Goal: Information Seeking & Learning: Learn about a topic

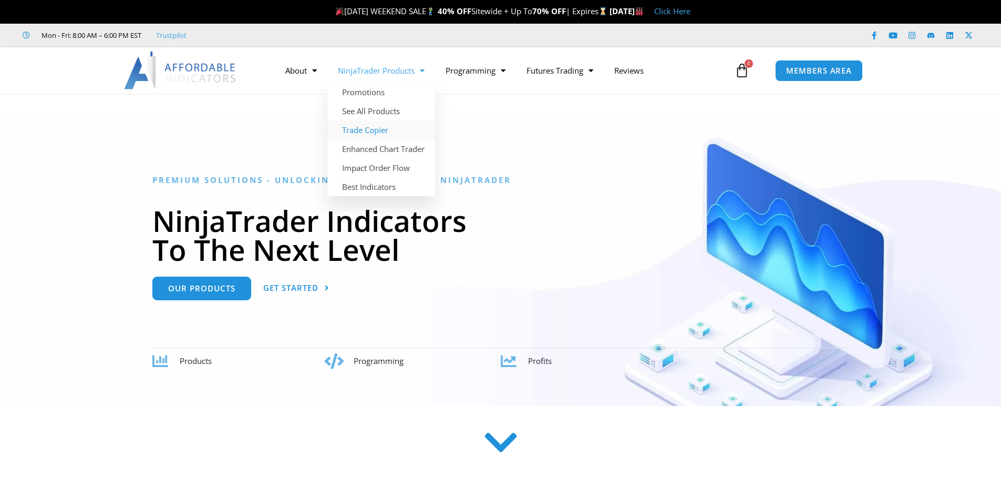
click at [369, 128] on link "Trade Copier" at bounding box center [382, 129] width 108 height 19
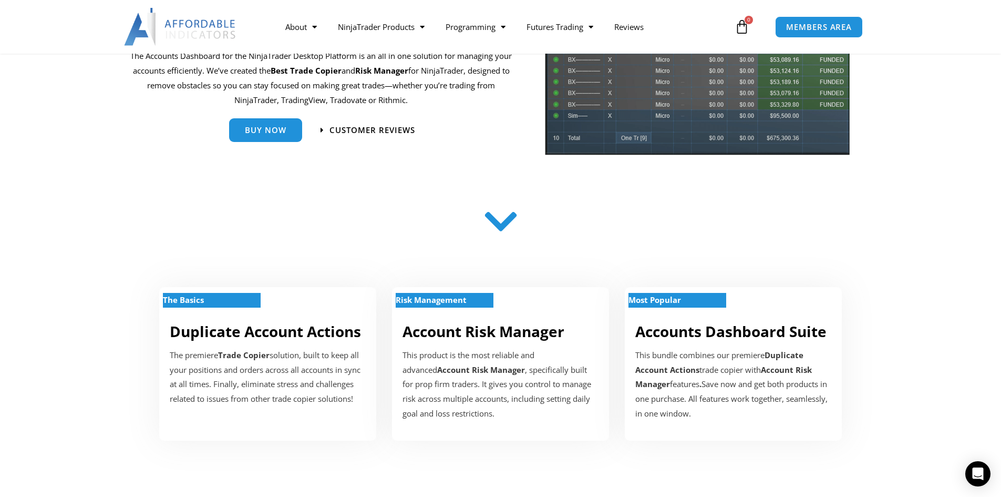
scroll to position [177, 0]
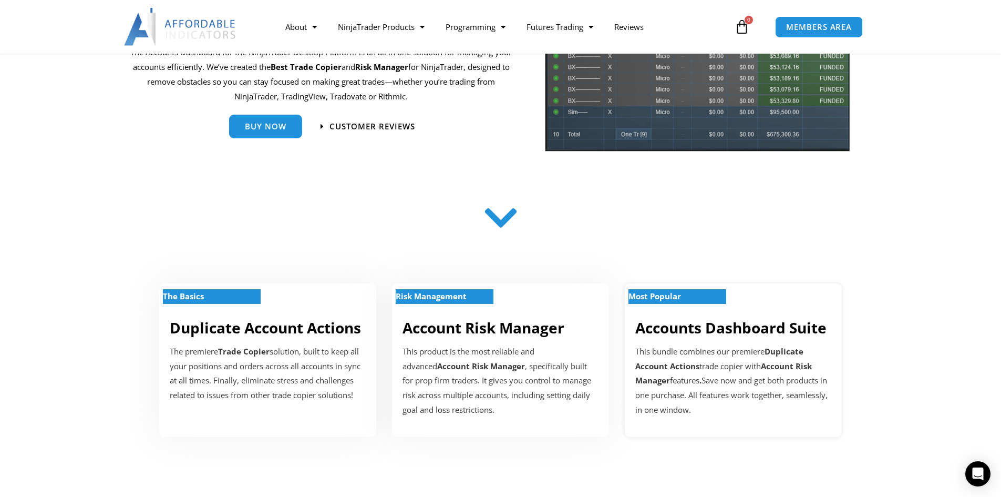
click at [755, 337] on link "Accounts Dashboard Suite" at bounding box center [731, 328] width 191 height 20
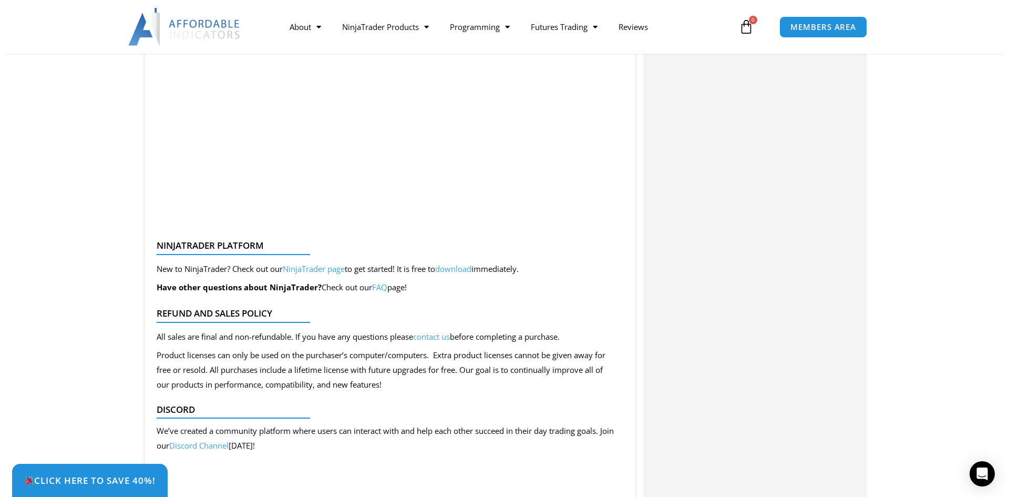
scroll to position [1773, 0]
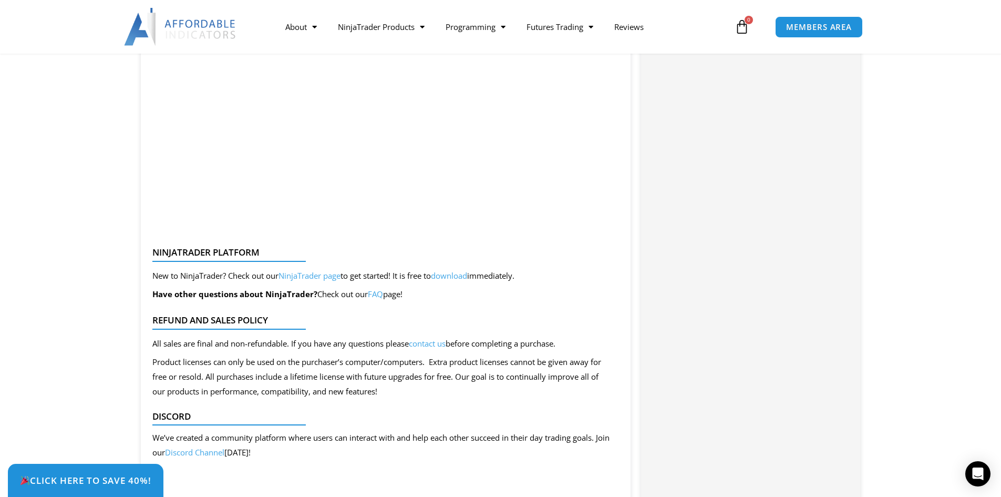
click at [381, 295] on link "FAQ" at bounding box center [375, 294] width 15 height 11
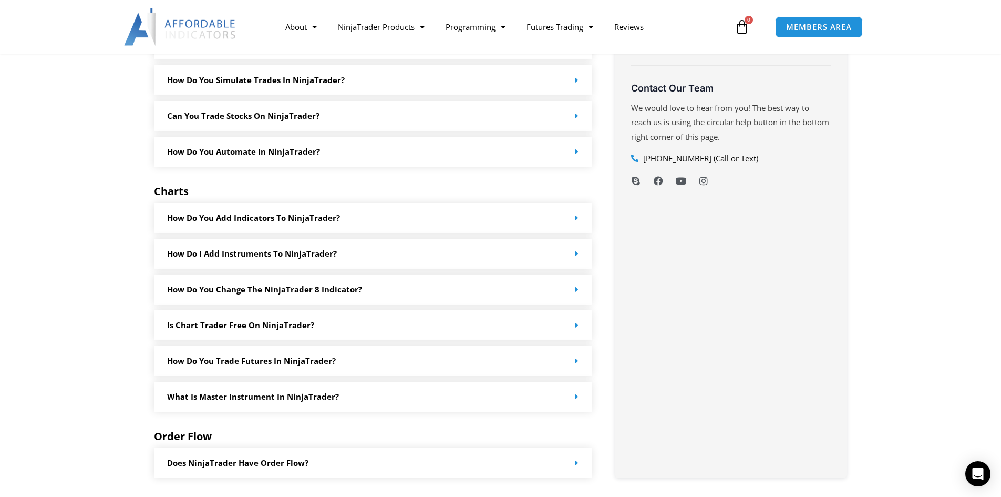
scroll to position [709, 0]
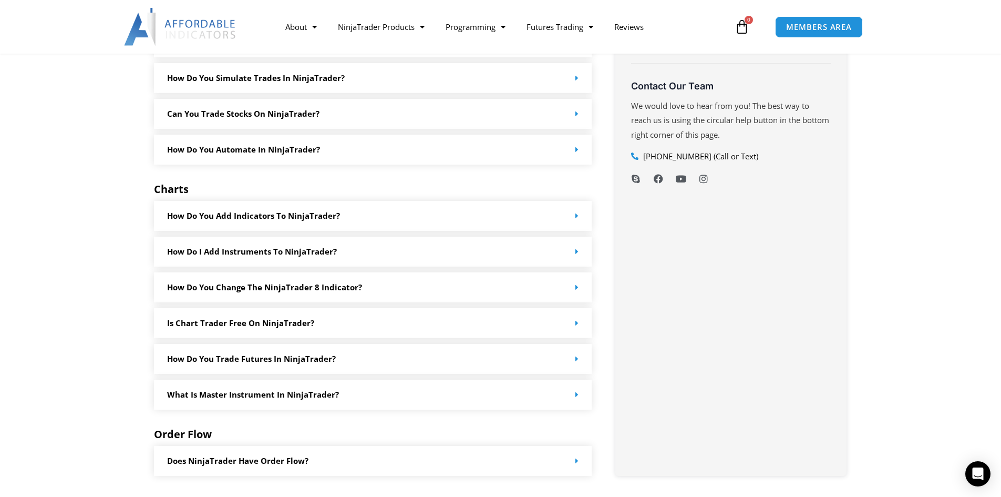
click at [265, 216] on link "How do you add indicators to NinjaTrader?" at bounding box center [253, 215] width 173 height 11
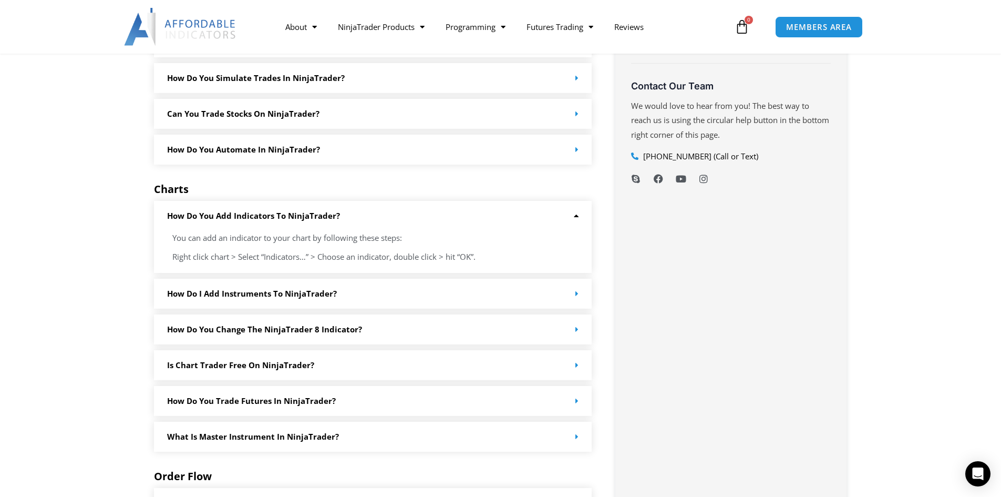
click at [319, 297] on link "How do I add instruments to NinjaTrader?" at bounding box center [252, 293] width 170 height 11
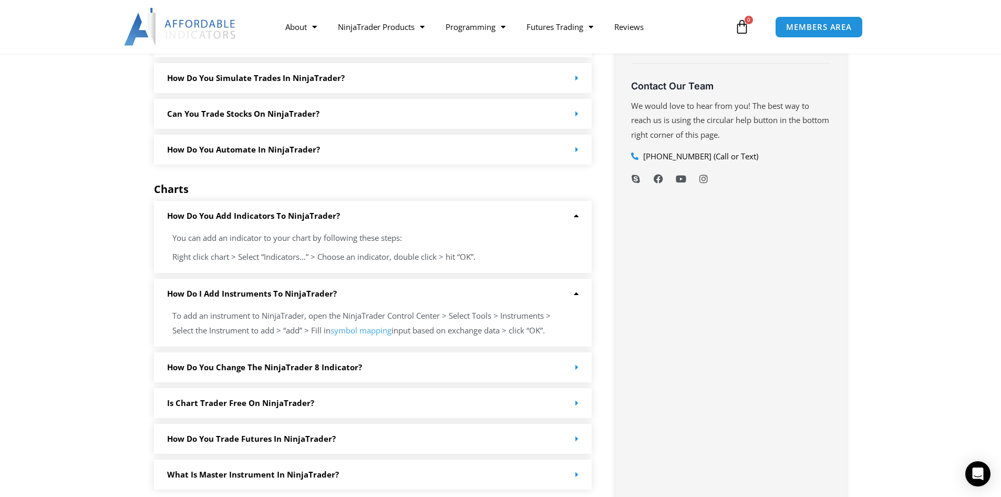
click at [325, 285] on div "How do I add instruments to NinjaTrader?" at bounding box center [373, 294] width 438 height 30
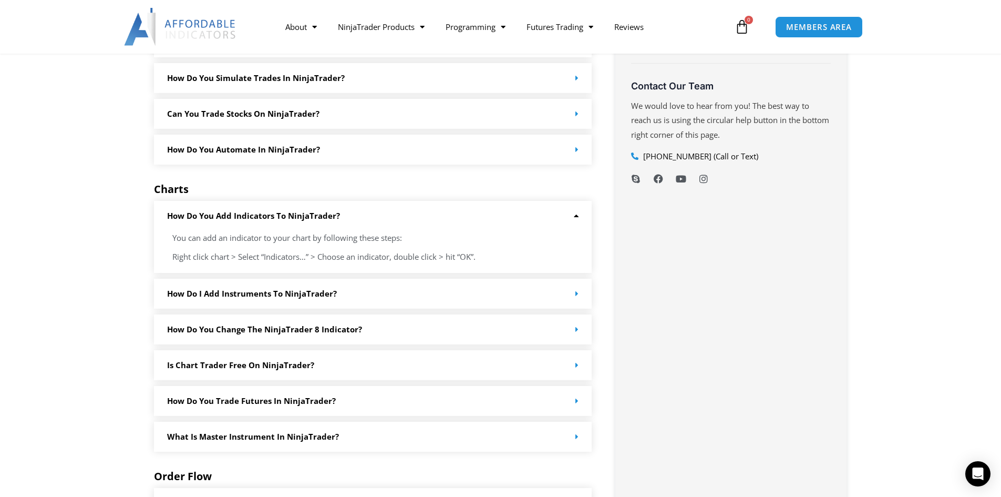
click at [272, 327] on link "How do you change the NinjaTrader 8 Indicator?" at bounding box center [264, 329] width 195 height 11
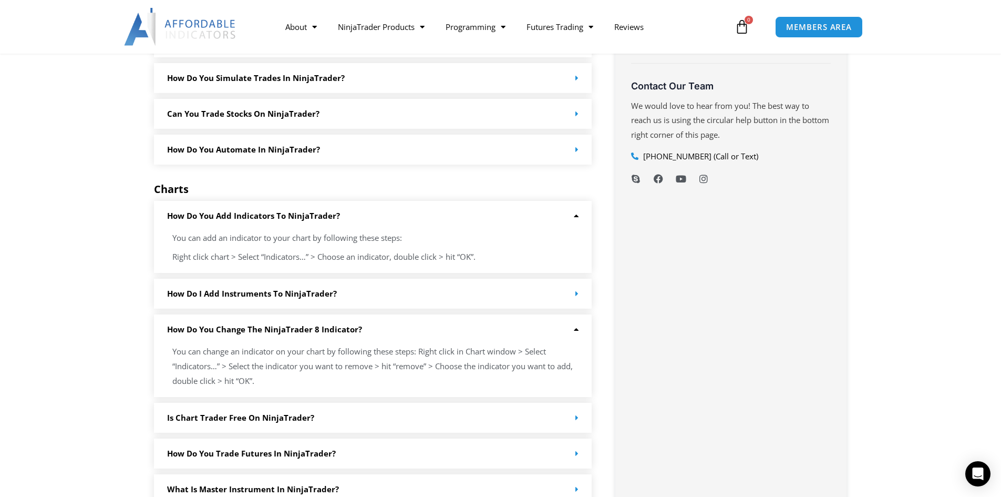
click at [292, 322] on div "How do you change the NinjaTrader 8 Indicator?" at bounding box center [373, 329] width 438 height 30
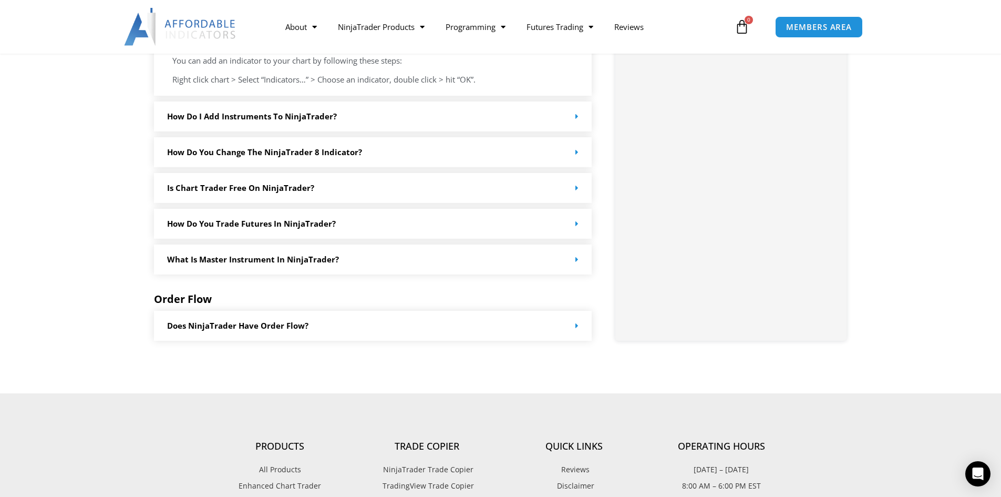
scroll to position [898, 0]
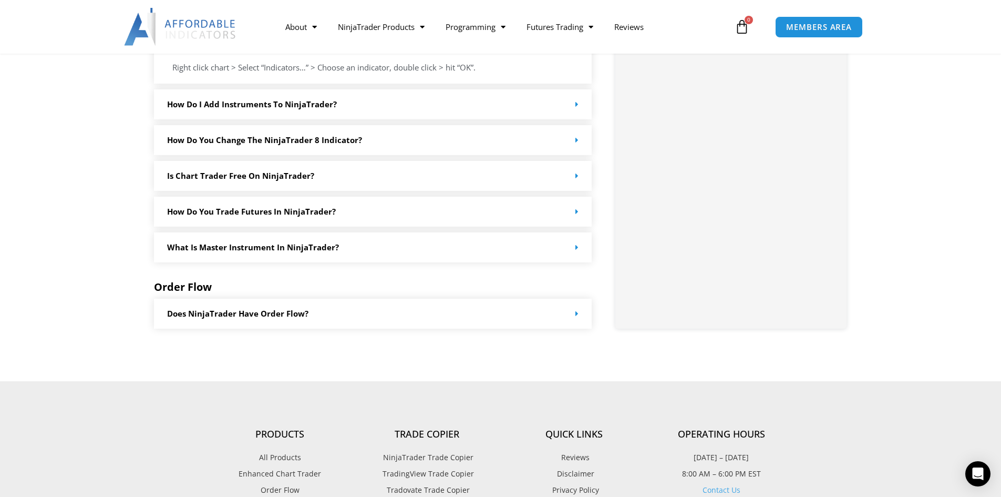
click at [331, 316] on div "Does NinjaTrader have order flow?" at bounding box center [373, 314] width 438 height 30
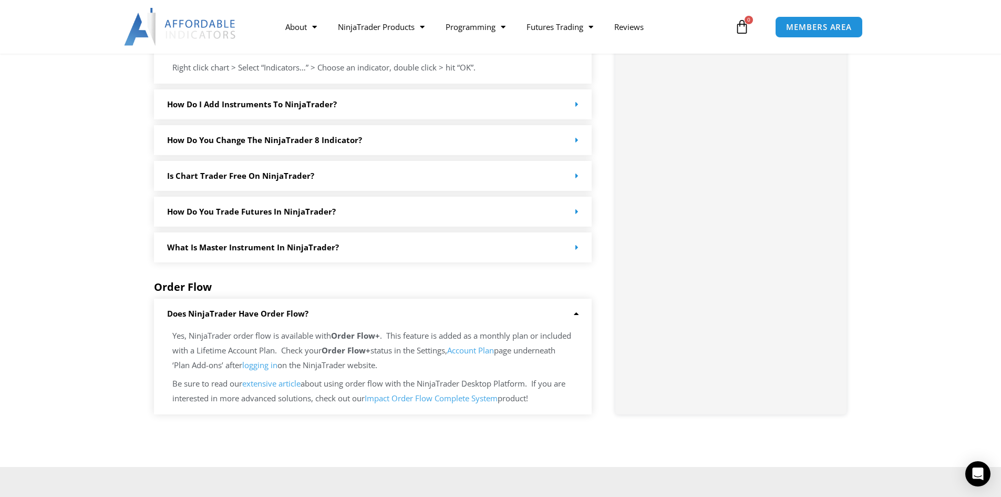
click at [334, 313] on div "Does NinjaTrader have order flow?" at bounding box center [373, 314] width 438 height 30
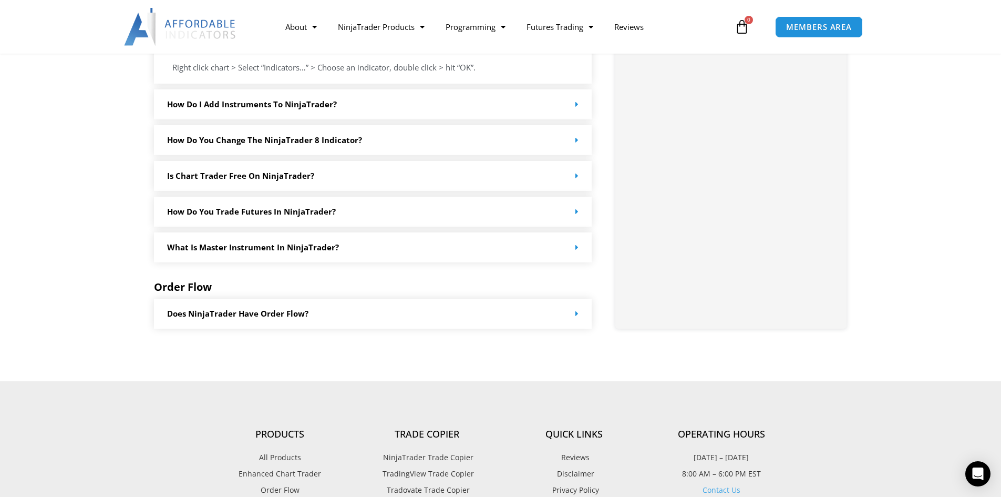
click at [334, 247] on link "What is master instrument in NinjaTrader?" at bounding box center [253, 247] width 172 height 11
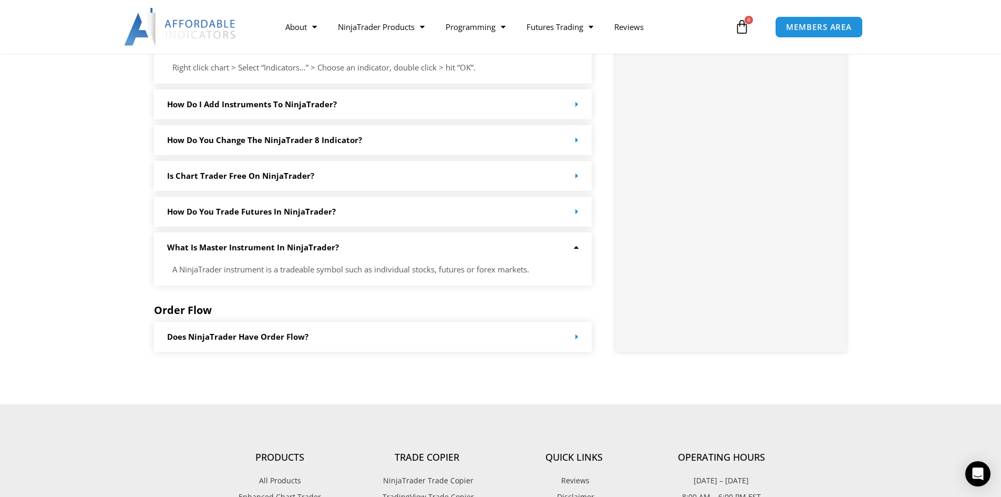
click at [334, 247] on link "What is master instrument in NinjaTrader?" at bounding box center [253, 247] width 172 height 11
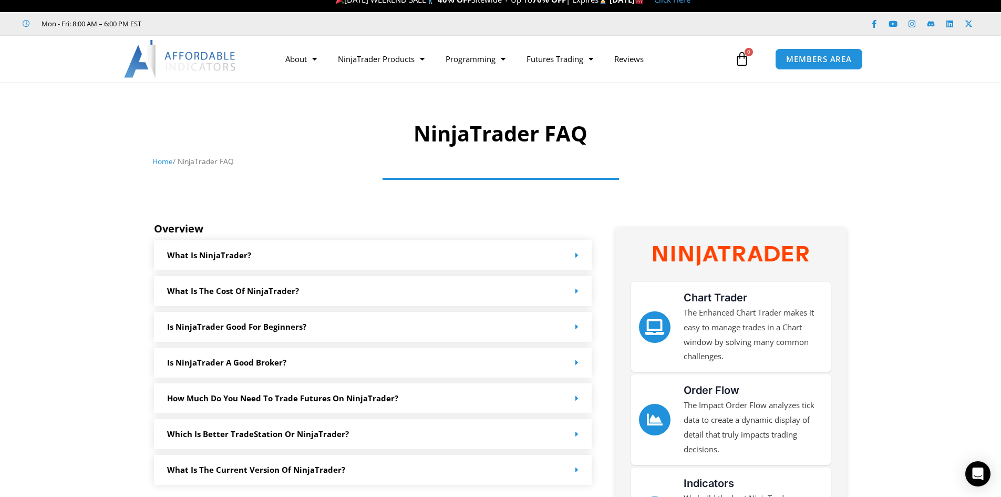
scroll to position [0, 0]
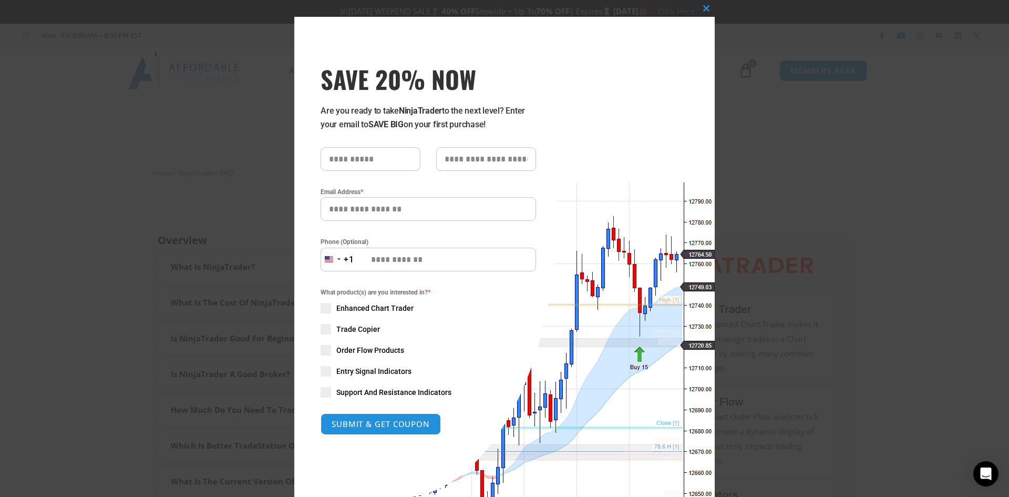
click at [801, 82] on div "Close this module SAVE 20% NOW Are you ready to take NinjaTrader to the next le…" at bounding box center [504, 248] width 1009 height 497
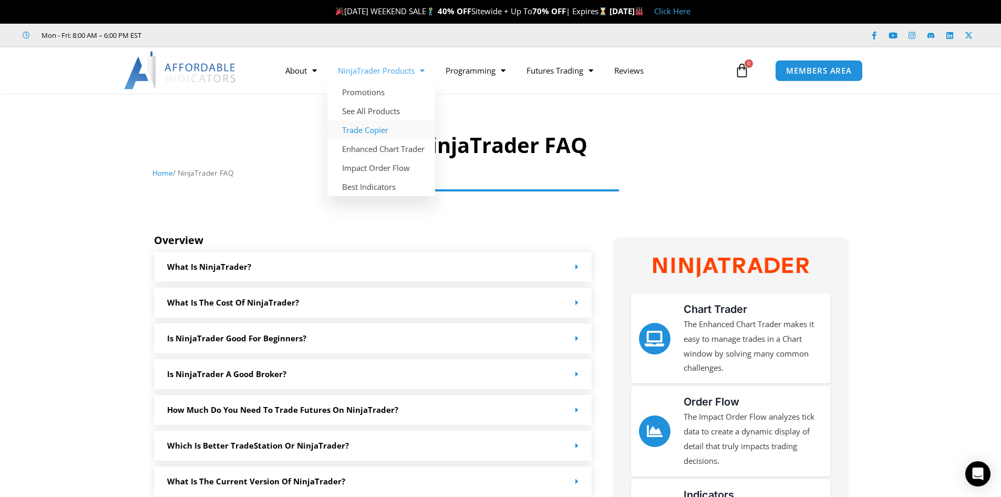
click at [384, 128] on link "Trade Copier" at bounding box center [382, 129] width 108 height 19
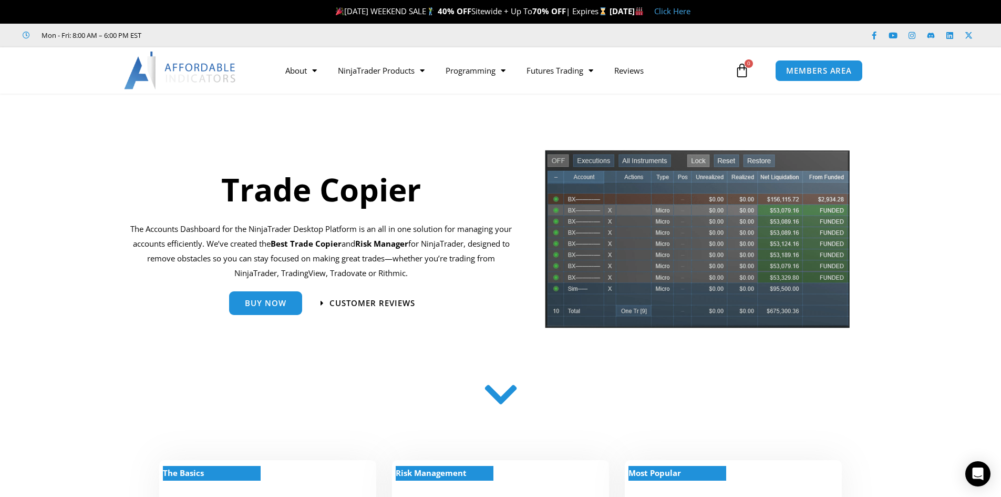
click at [507, 400] on icon at bounding box center [500, 394] width 37 height 37
click at [497, 411] on icon at bounding box center [500, 394] width 37 height 37
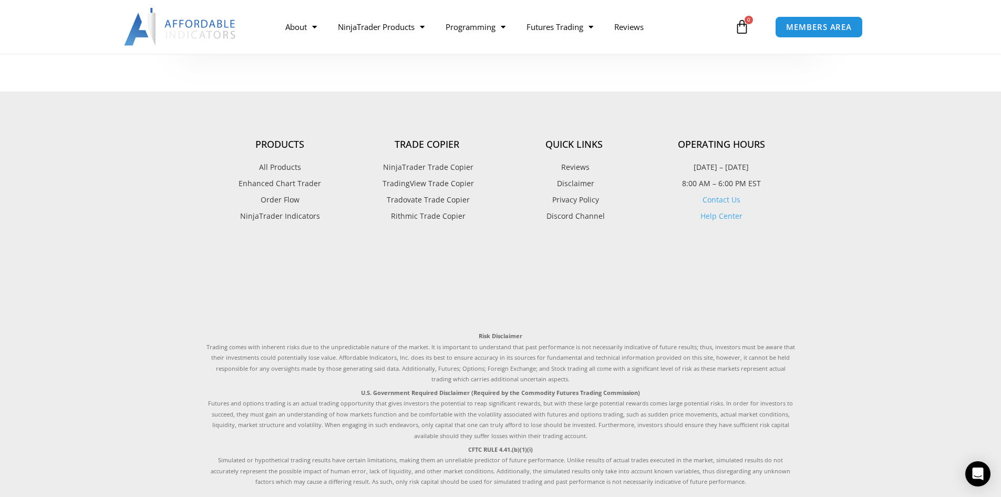
scroll to position [2531, 0]
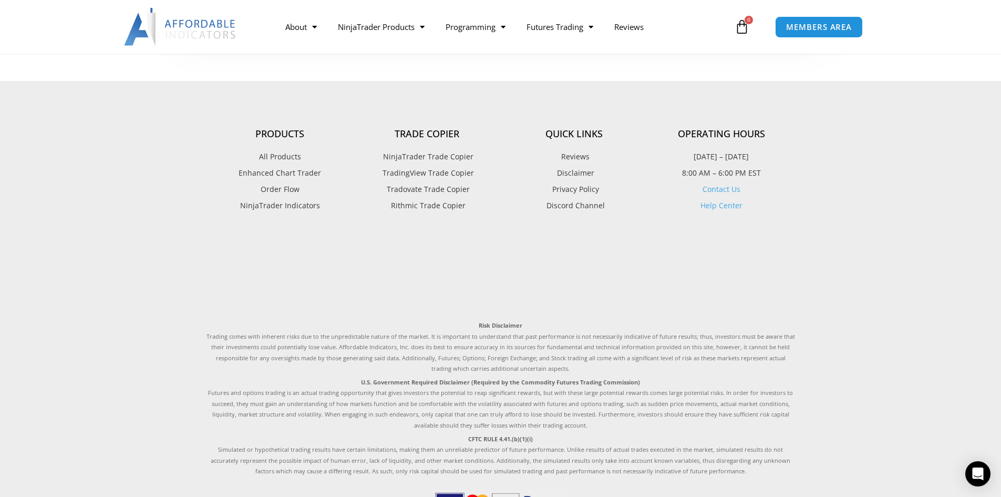
click at [580, 153] on span "Reviews" at bounding box center [574, 157] width 31 height 14
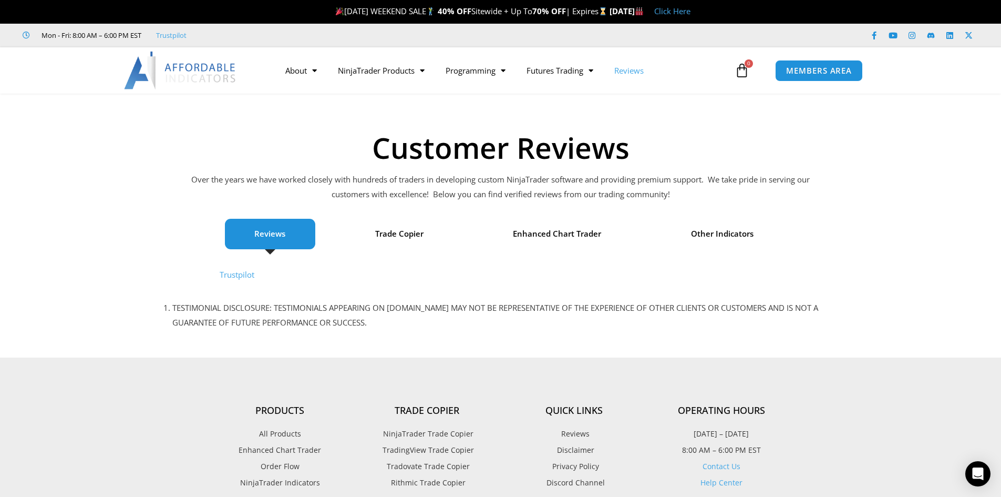
click at [436, 434] on span "NinjaTrader Trade Copier" at bounding box center [427, 434] width 93 height 14
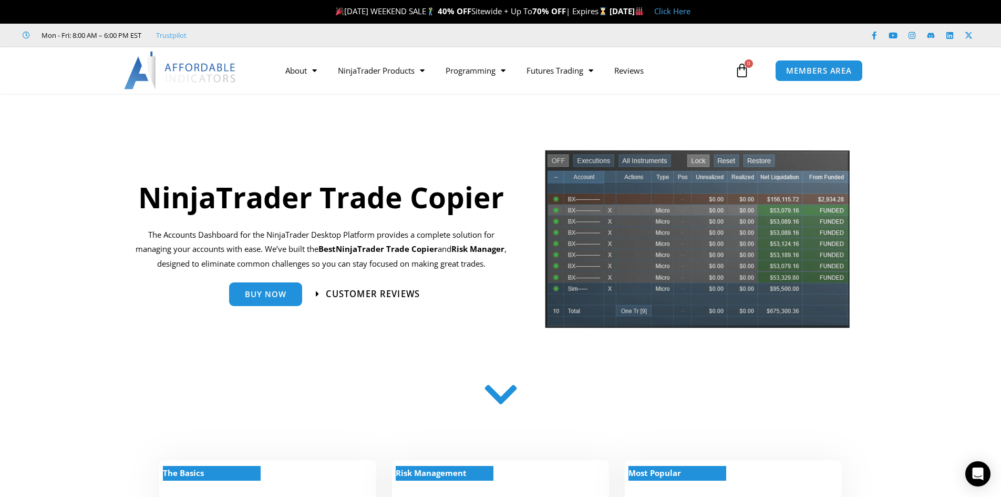
click at [366, 289] on span "Customer Reviews" at bounding box center [373, 293] width 94 height 9
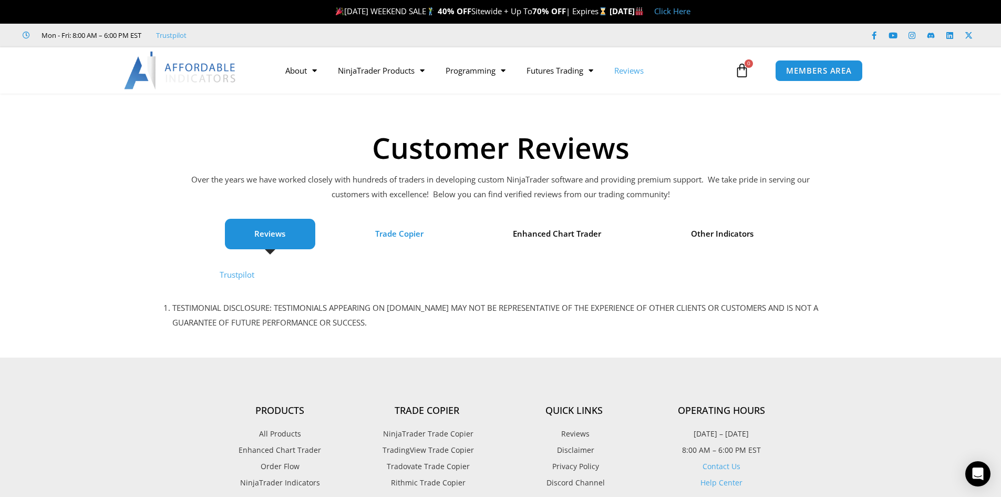
click at [395, 228] on span "Trade Copier" at bounding box center [399, 234] width 48 height 15
